Goal: Task Accomplishment & Management: Manage account settings

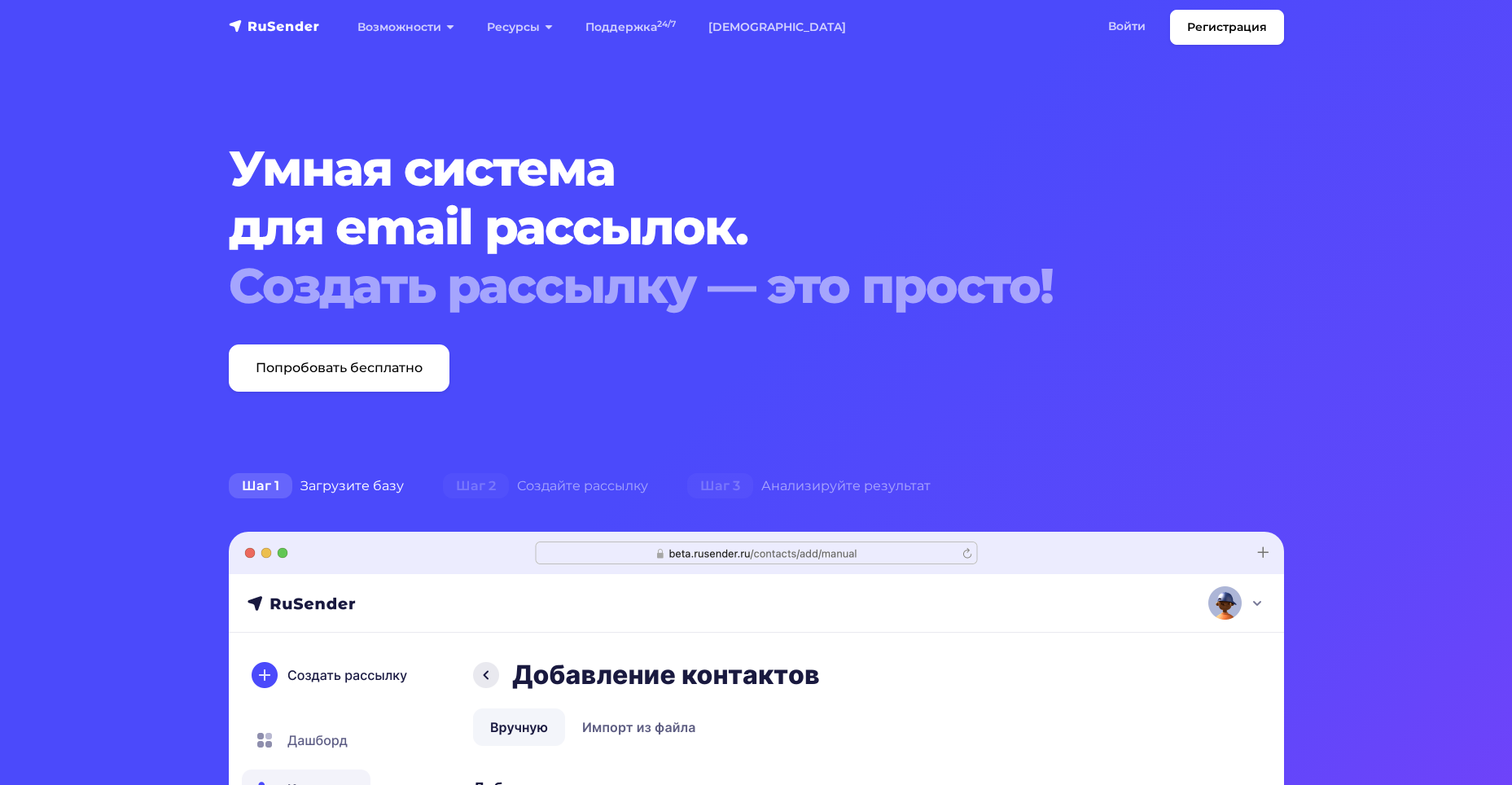
click at [1129, 25] on link "Войти" at bounding box center [1127, 26] width 70 height 33
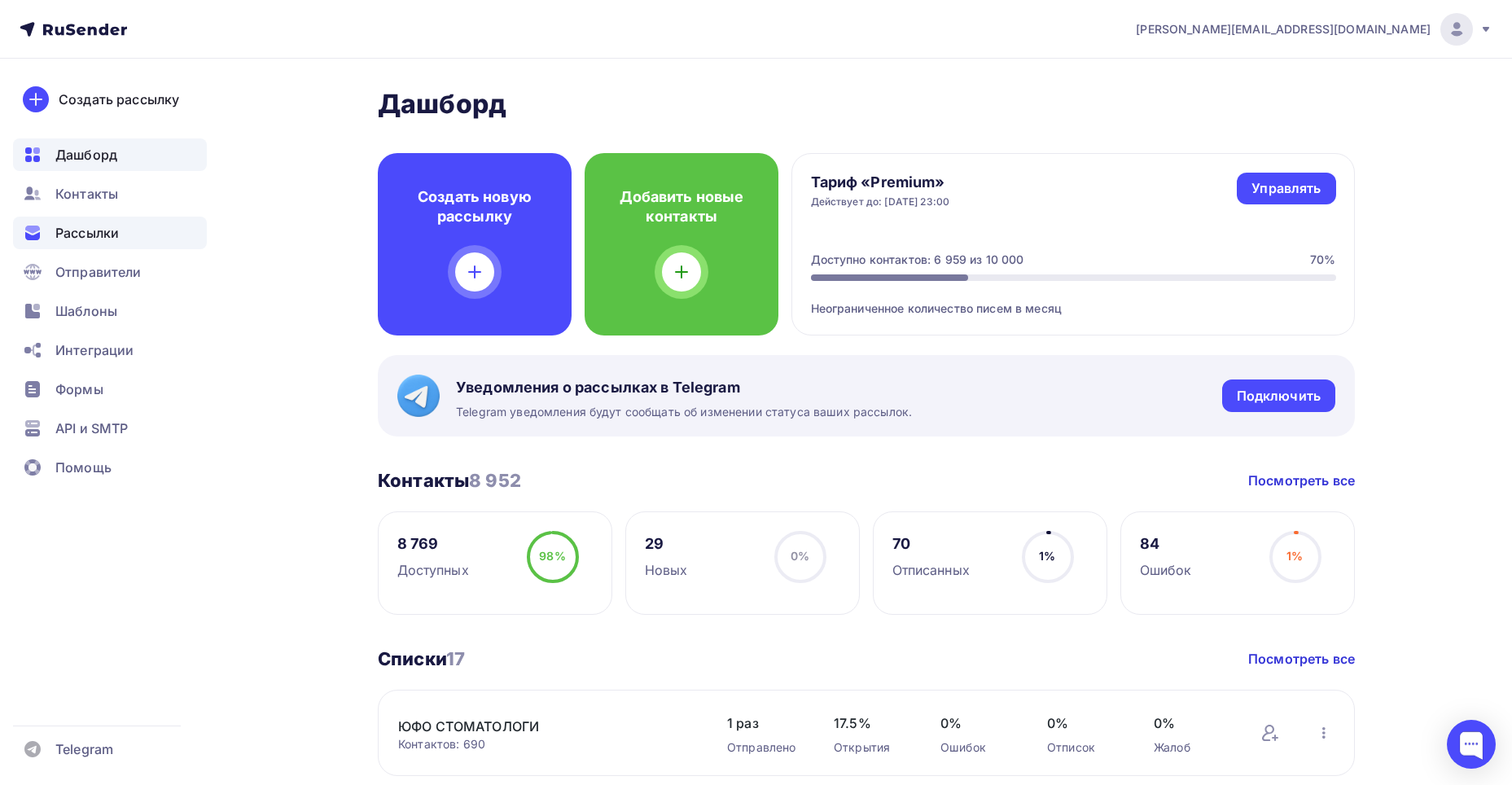
click at [103, 234] on span "Рассылки" at bounding box center [87, 233] width 64 height 20
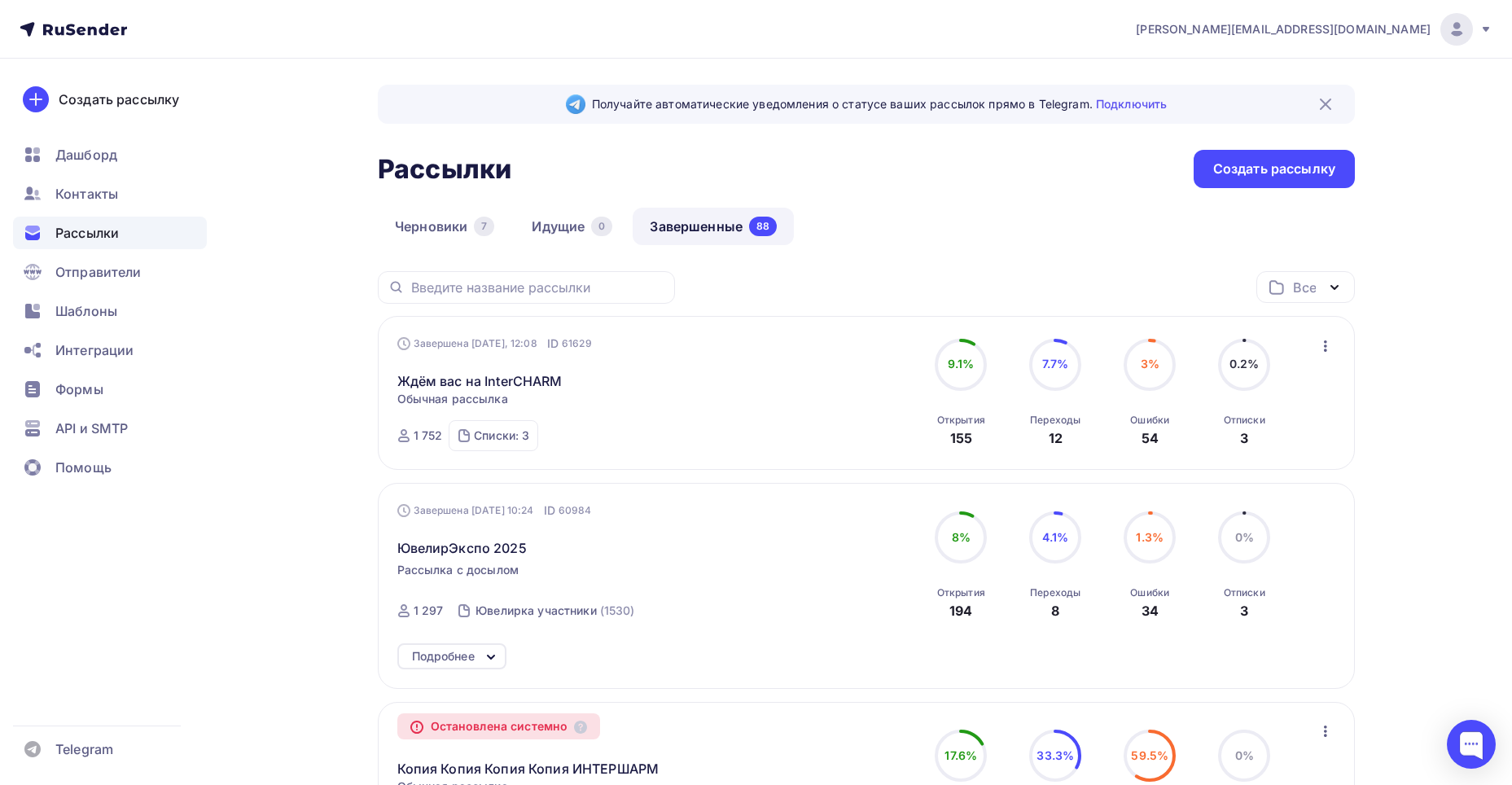
click at [487, 654] on icon at bounding box center [491, 658] width 20 height 20
